Goal: Task Accomplishment & Management: Manage account settings

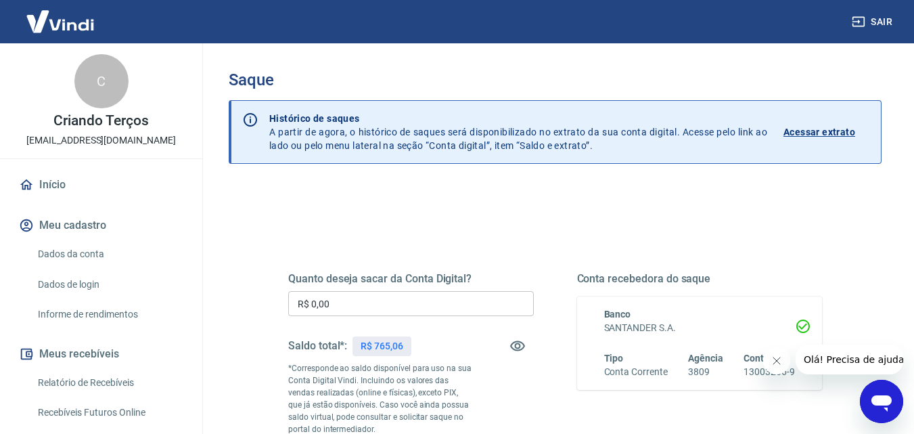
click at [354, 288] on div "Quanto deseja sacar da Conta Digital? R$ 0,00 ​ Saldo total*: R$ 765,06 *Corres…" at bounding box center [411, 368] width 246 height 193
click at [354, 296] on input "R$ 0,00" at bounding box center [411, 303] width 246 height 25
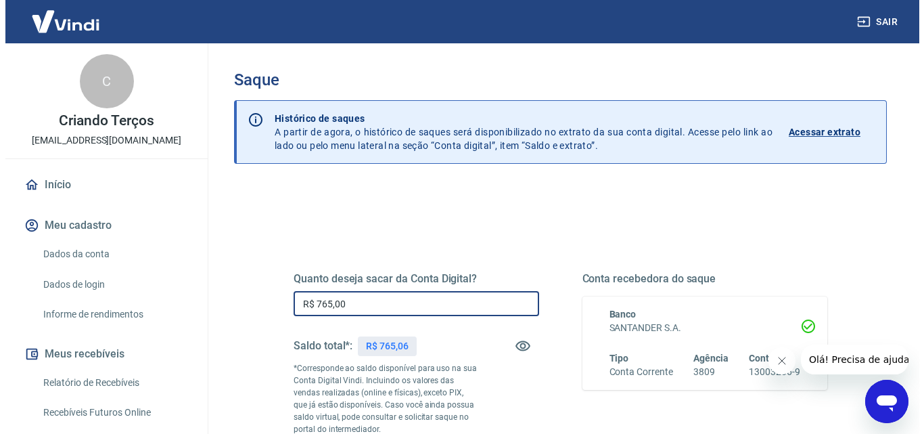
scroll to position [229, 0]
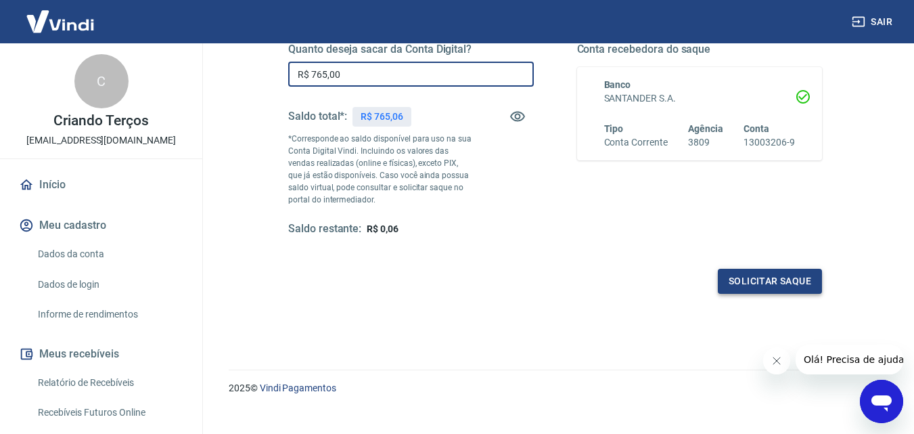
type input "R$ 765,00"
click at [748, 290] on button "Solicitar saque" at bounding box center [770, 281] width 104 height 25
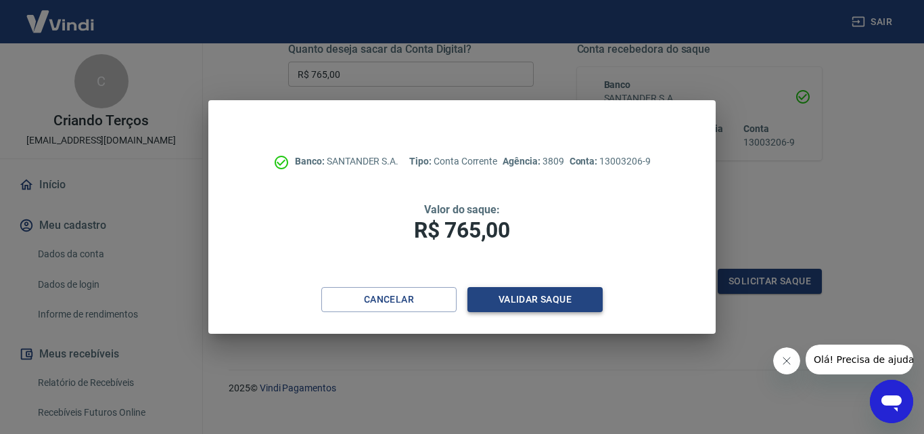
click at [565, 308] on button "Validar saque" at bounding box center [535, 299] width 135 height 25
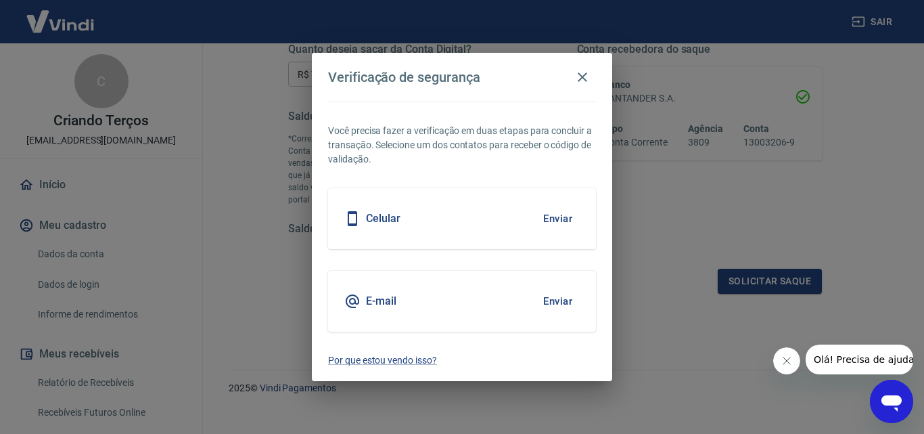
click at [556, 306] on button "Enviar" at bounding box center [558, 301] width 44 height 28
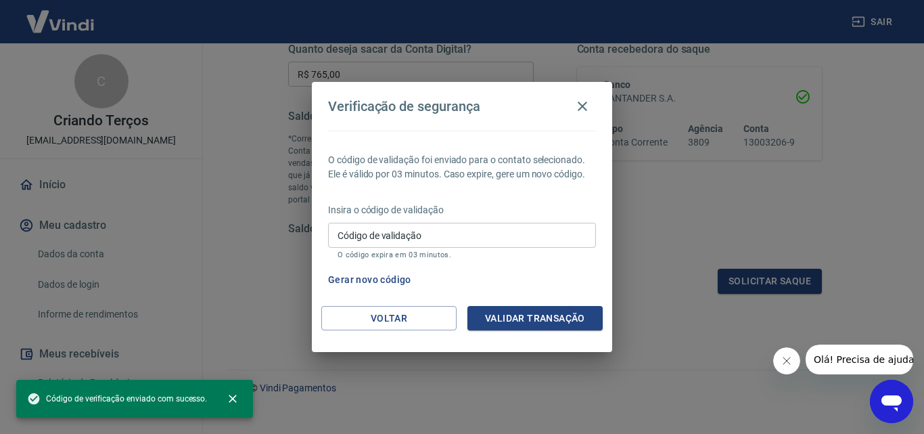
click at [461, 249] on div "Código de validação Código de validação O código expira em 03 minutos." at bounding box center [462, 241] width 268 height 37
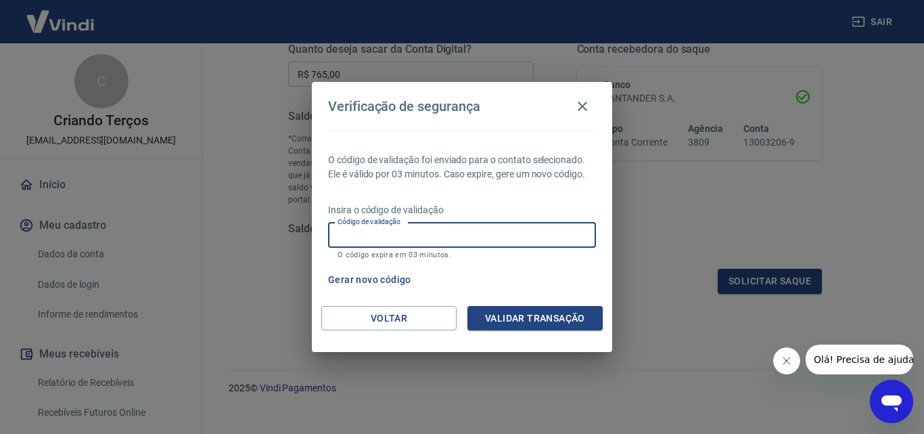
click at [461, 236] on input "Código de validação" at bounding box center [462, 235] width 268 height 25
paste input "162745"
type input "162745"
click at [570, 318] on button "Validar transação" at bounding box center [535, 318] width 135 height 25
